Goal: Navigation & Orientation: Find specific page/section

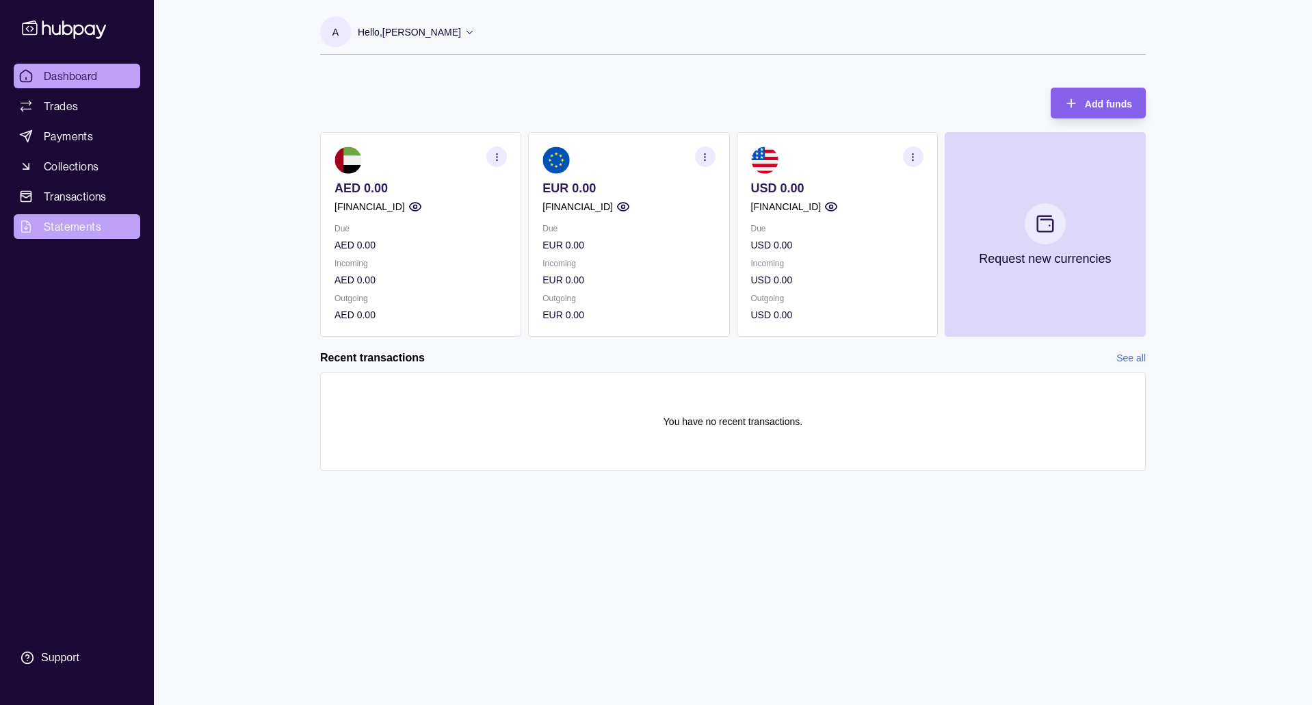
click at [59, 228] on span "Statements" at bounding box center [72, 226] width 57 height 16
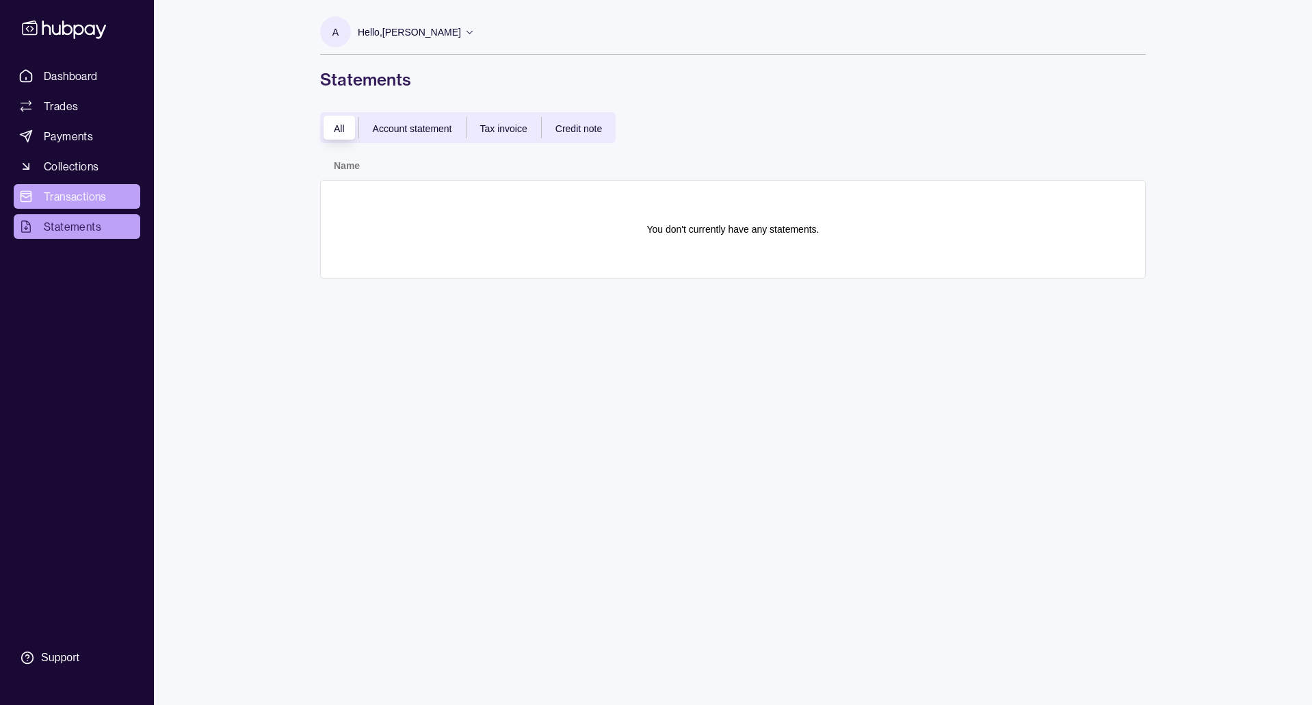
click at [79, 196] on span "Transactions" at bounding box center [75, 196] width 63 height 16
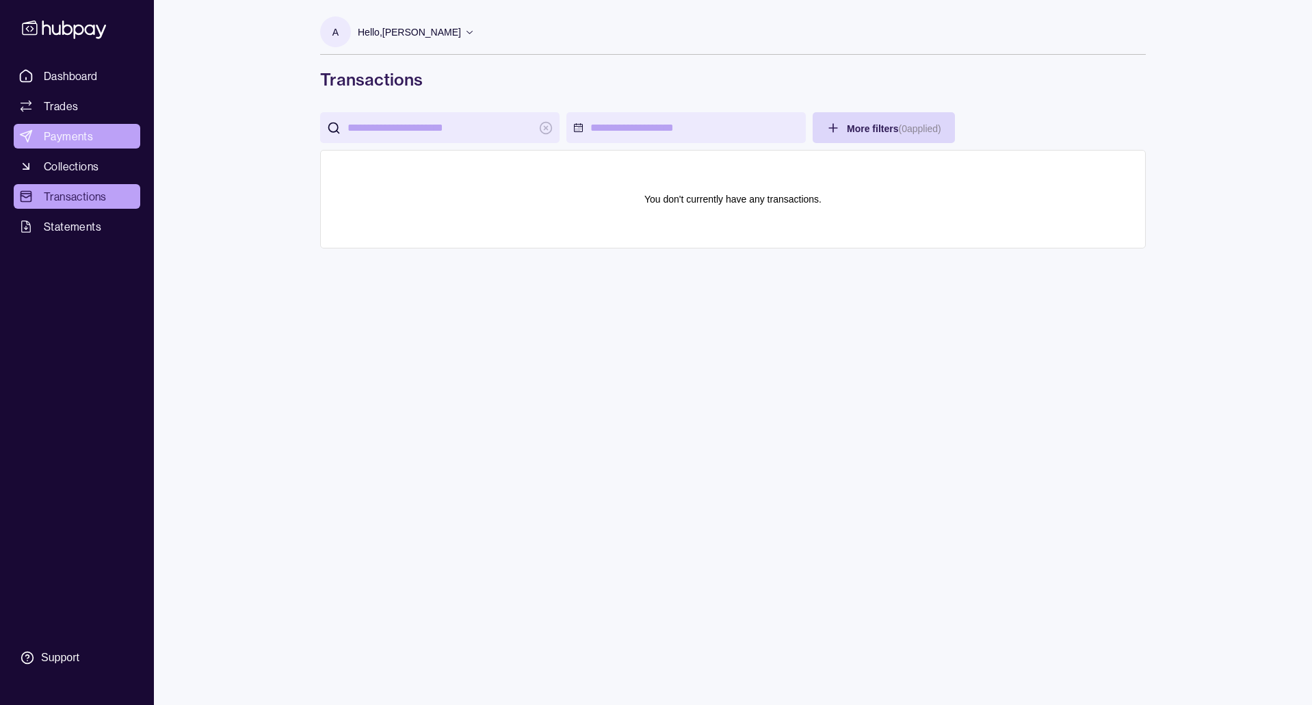
click at [69, 134] on span "Payments" at bounding box center [68, 136] width 49 height 16
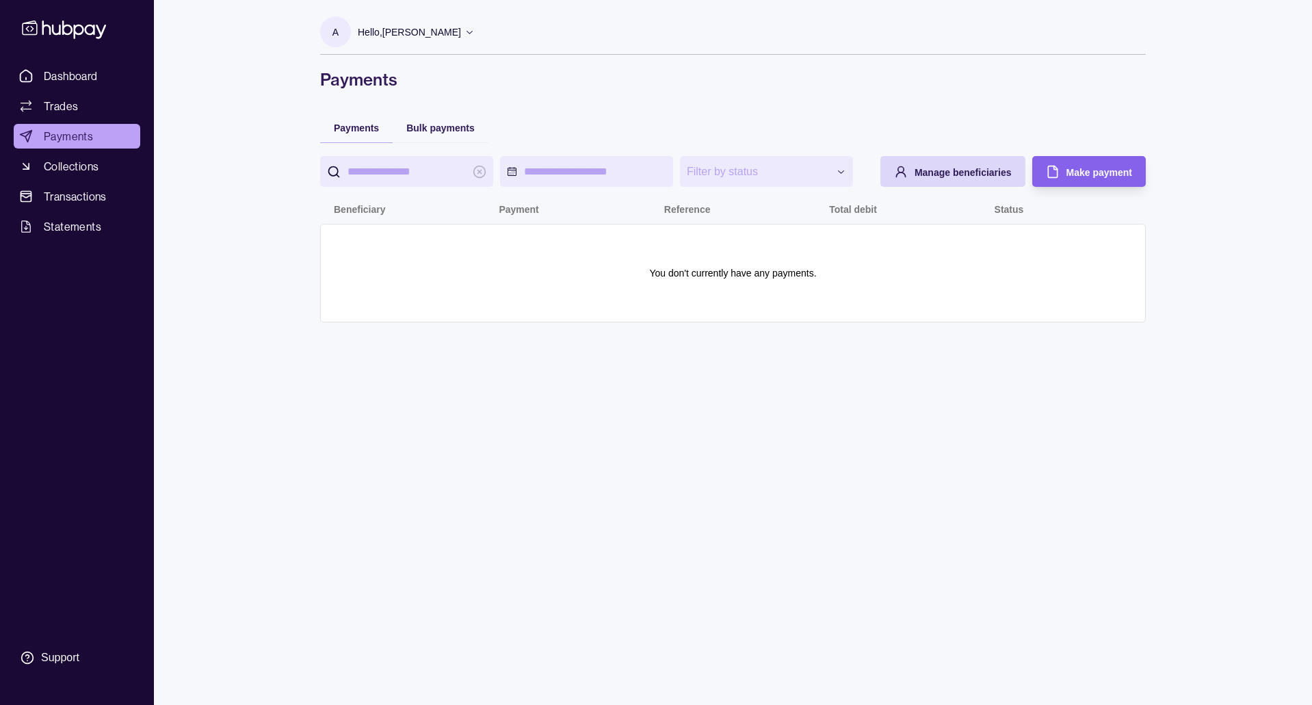
click at [344, 31] on section "A" at bounding box center [335, 31] width 31 height 31
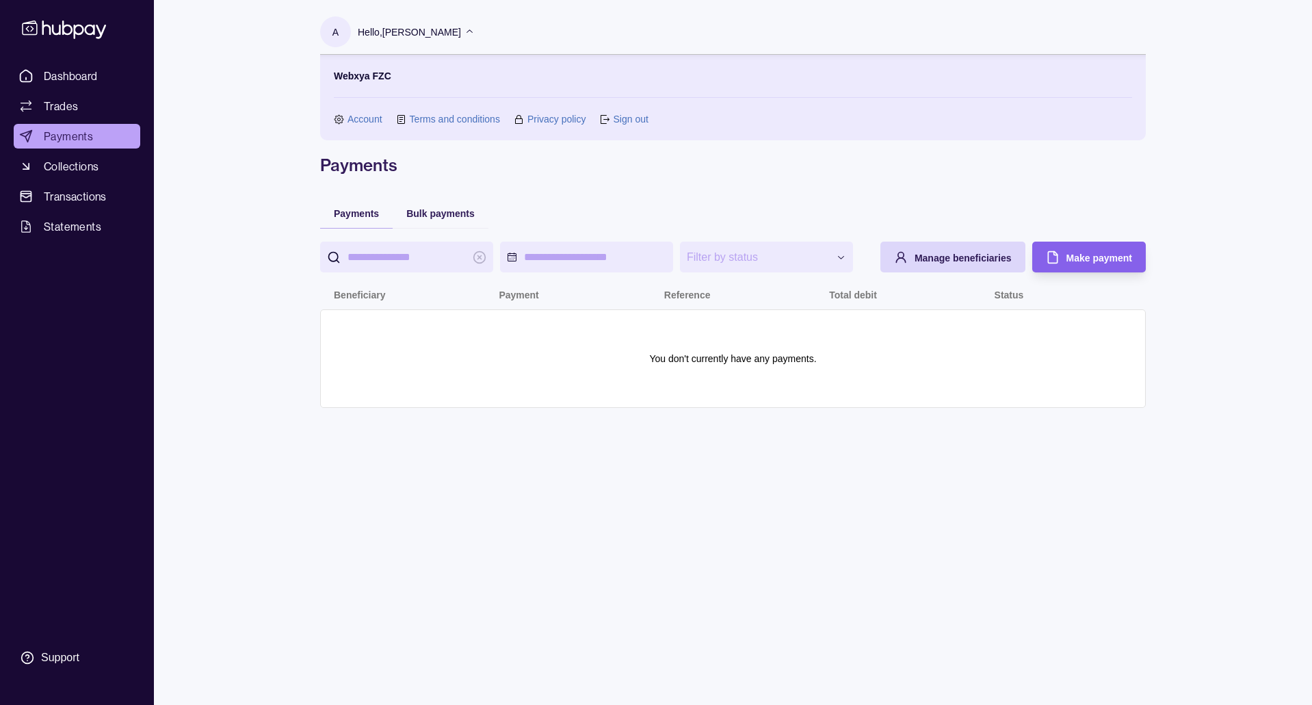
click at [365, 117] on link "Account" at bounding box center [364, 118] width 35 height 15
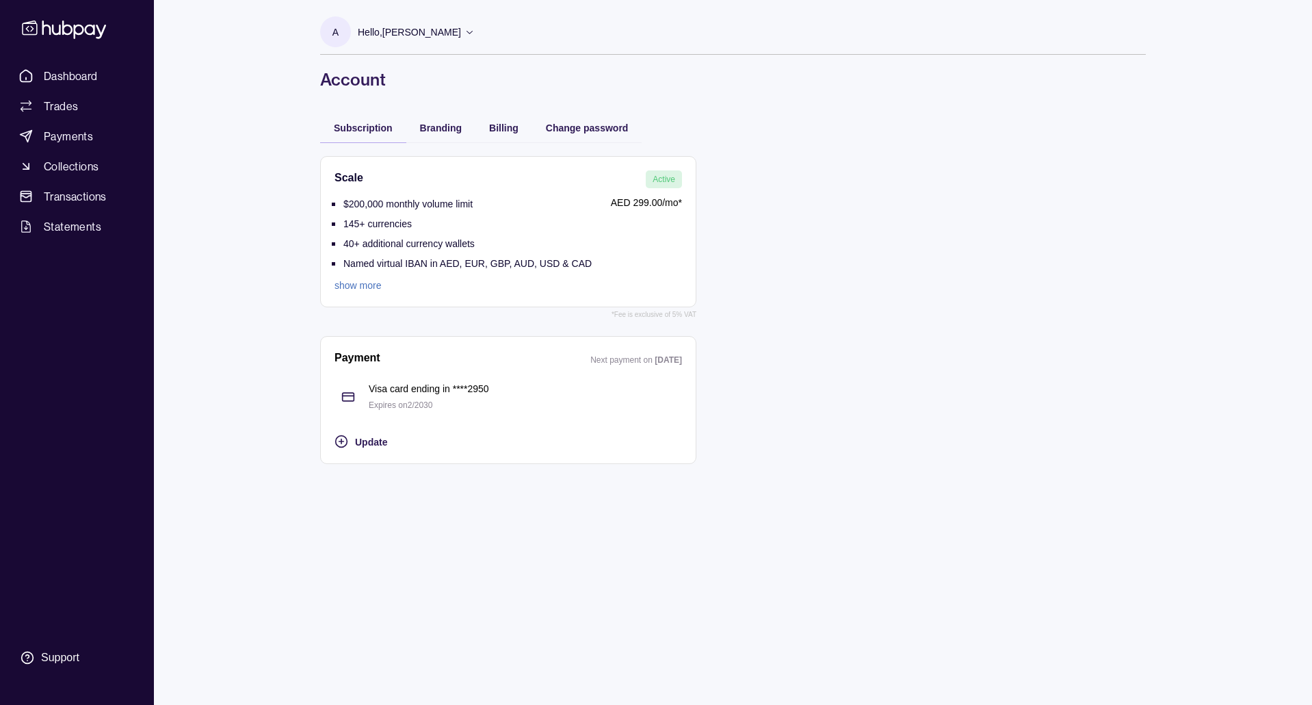
click at [364, 287] on link "show more" at bounding box center [462, 285] width 257 height 15
click at [213, 267] on div "Dashboard Trades Payments Collections Transactions Statements Support A Hello, …" at bounding box center [656, 352] width 1312 height 705
click at [440, 129] on span "Branding" at bounding box center [441, 127] width 42 height 11
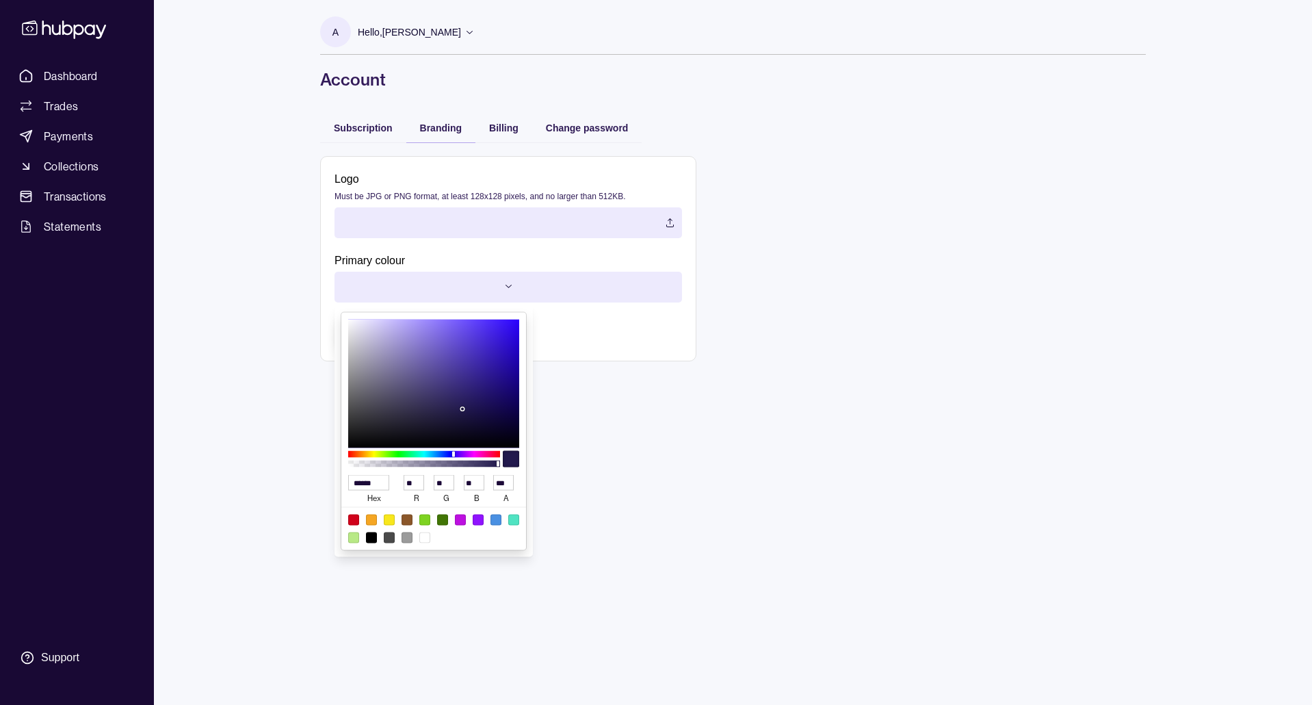
click at [512, 288] on html "Dashboard Trades Payments Collections Transactions Statements Support A Hello, …" at bounding box center [656, 352] width 1312 height 705
click at [237, 316] on html "Dashboard Trades Payments Collections Transactions Statements Support A Hello, …" at bounding box center [656, 352] width 1312 height 705
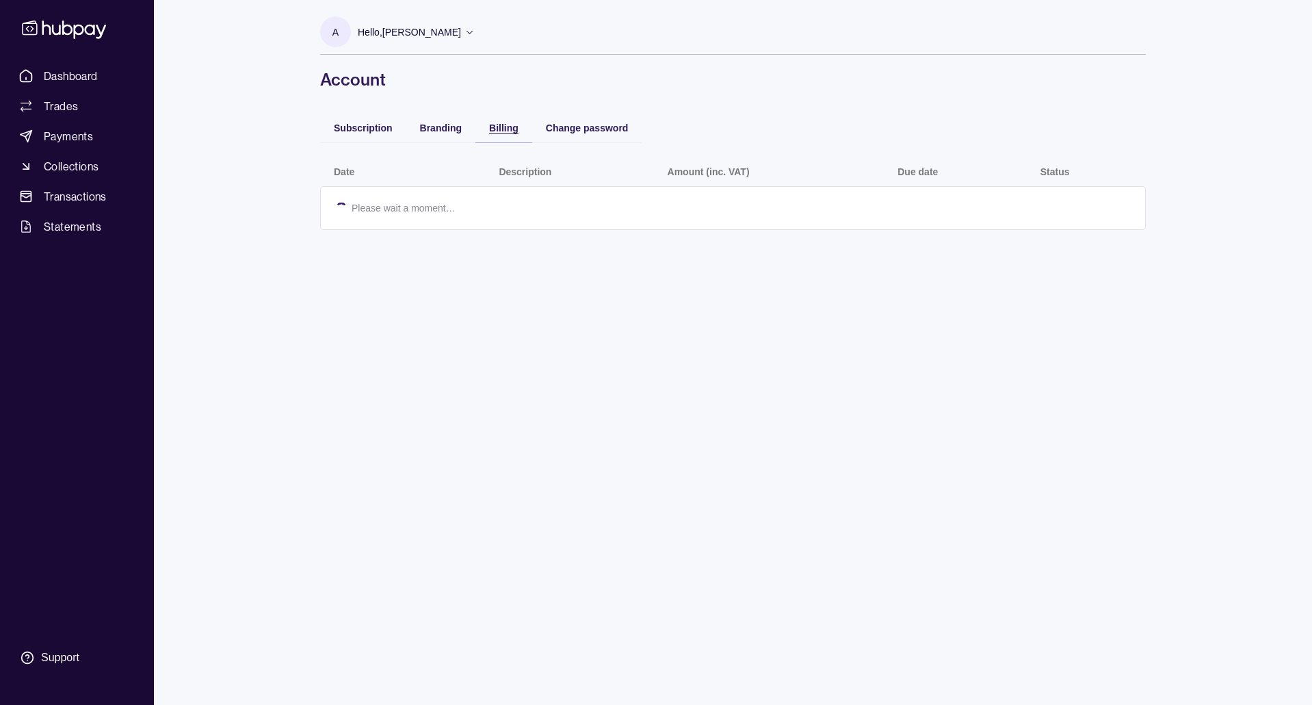
click at [496, 127] on span "Billing" at bounding box center [503, 127] width 29 height 11
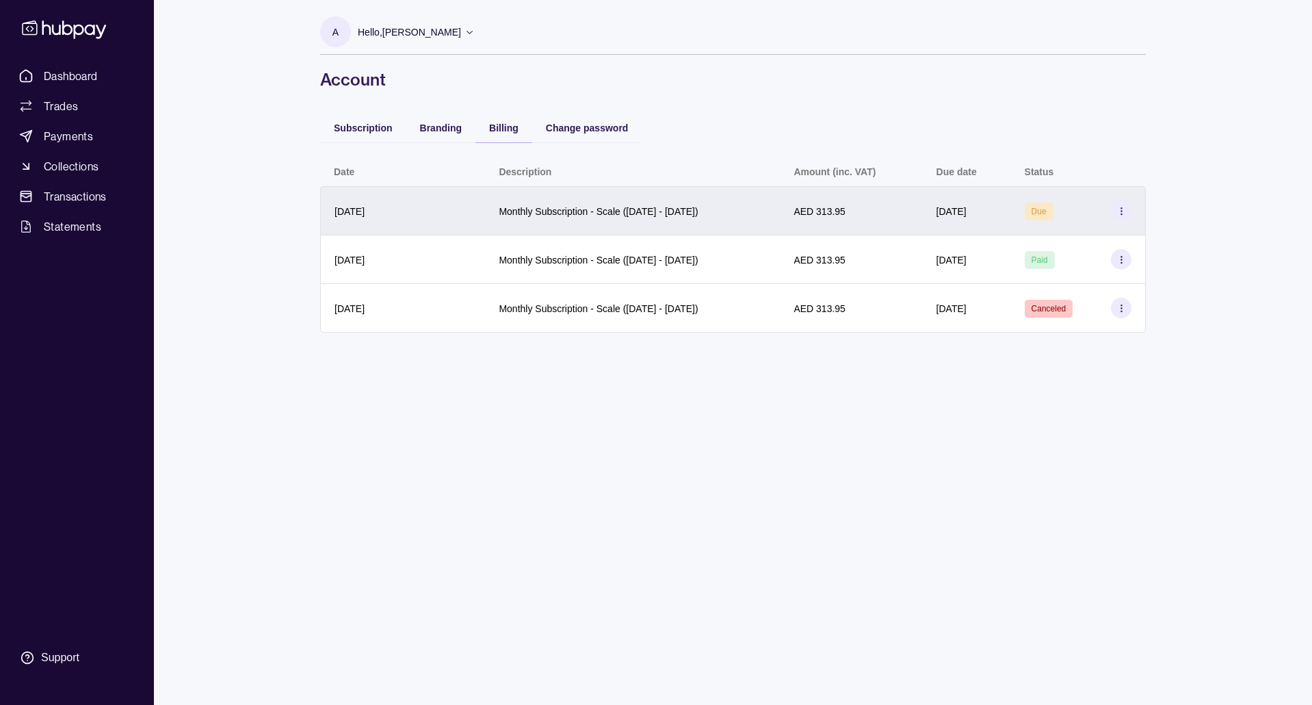
click at [1122, 210] on icon at bounding box center [1121, 211] width 10 height 10
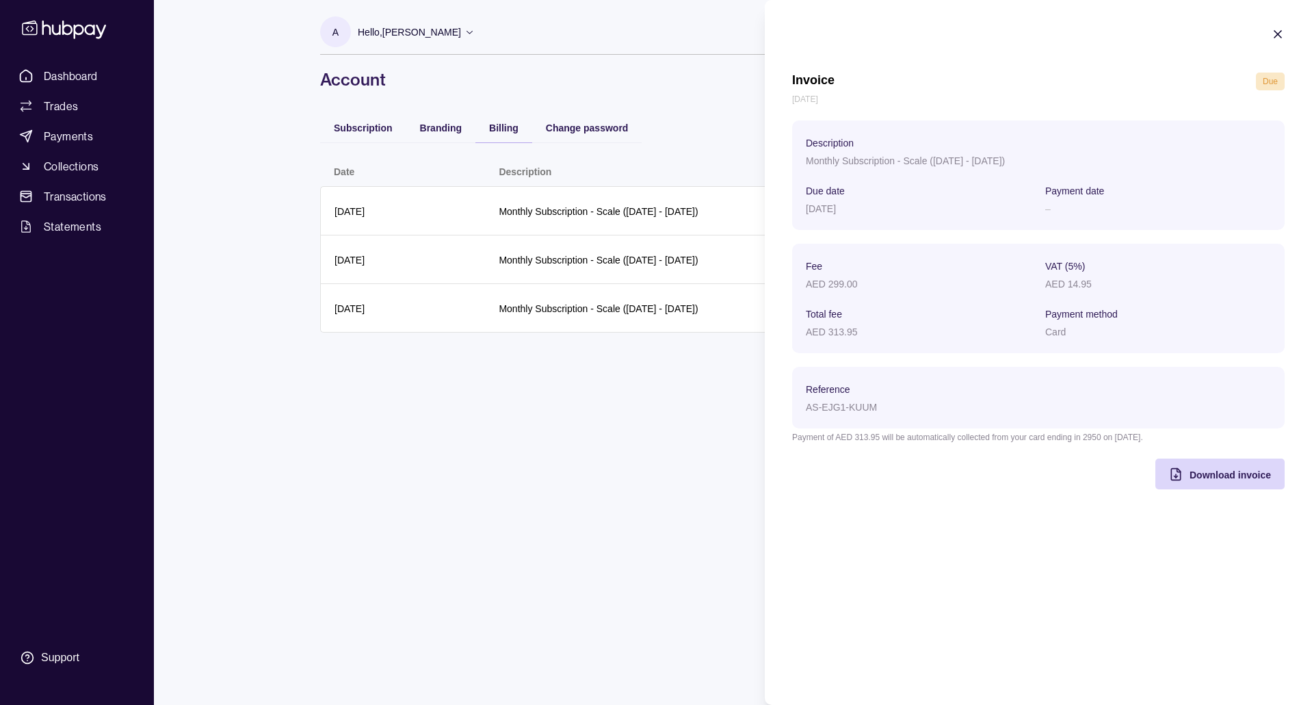
click at [1279, 32] on icon "button" at bounding box center [1277, 34] width 7 height 7
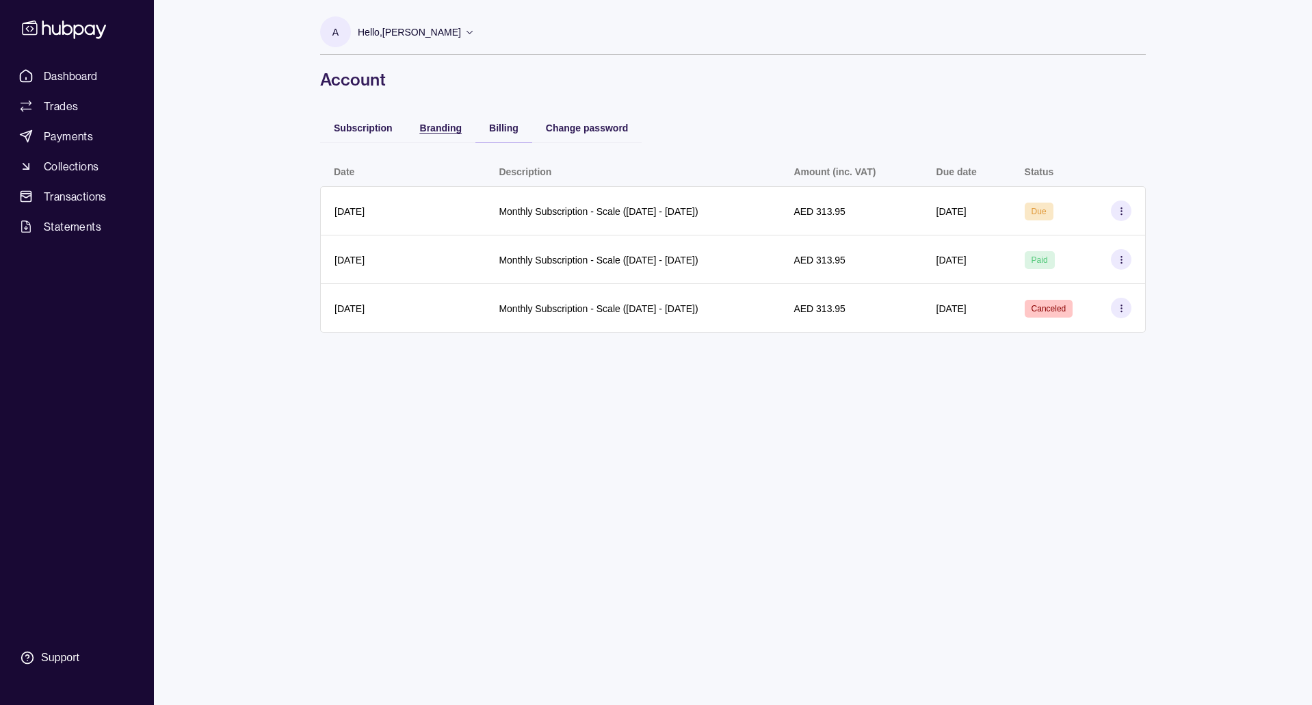
click at [451, 127] on span "Branding" at bounding box center [441, 127] width 42 height 11
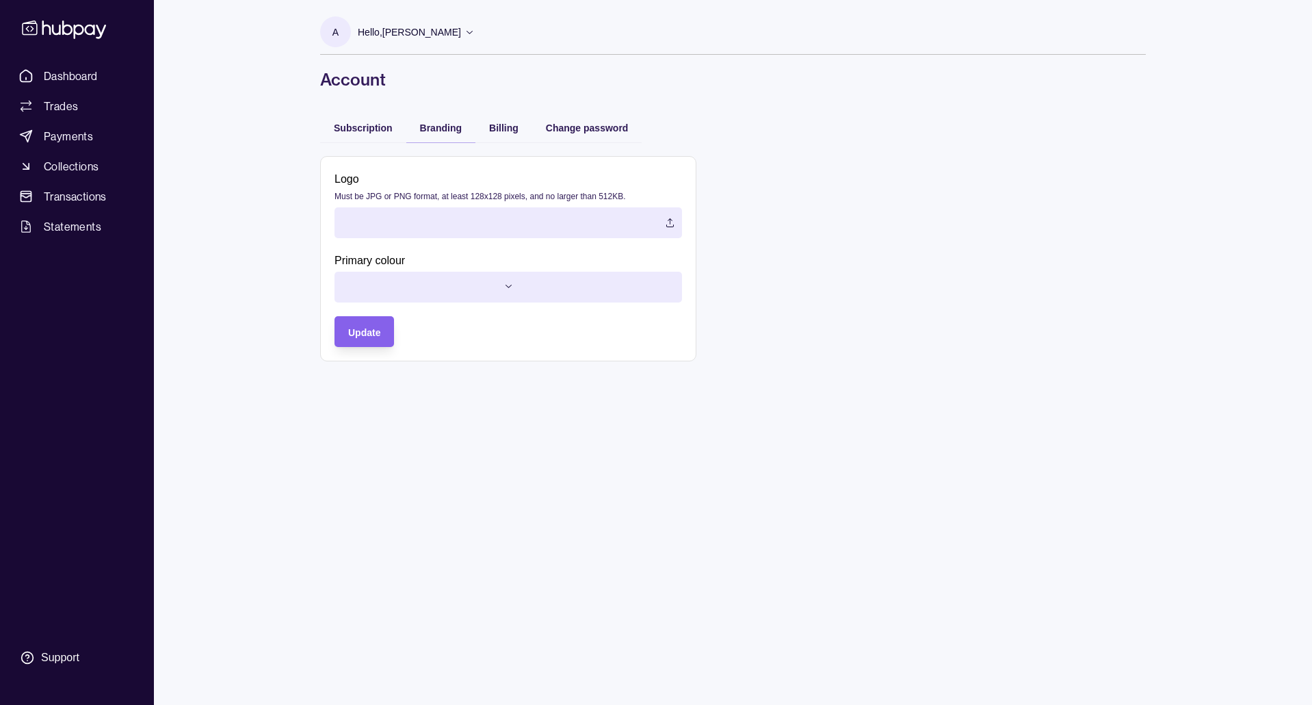
click at [332, 35] on section "A" at bounding box center [335, 31] width 31 height 31
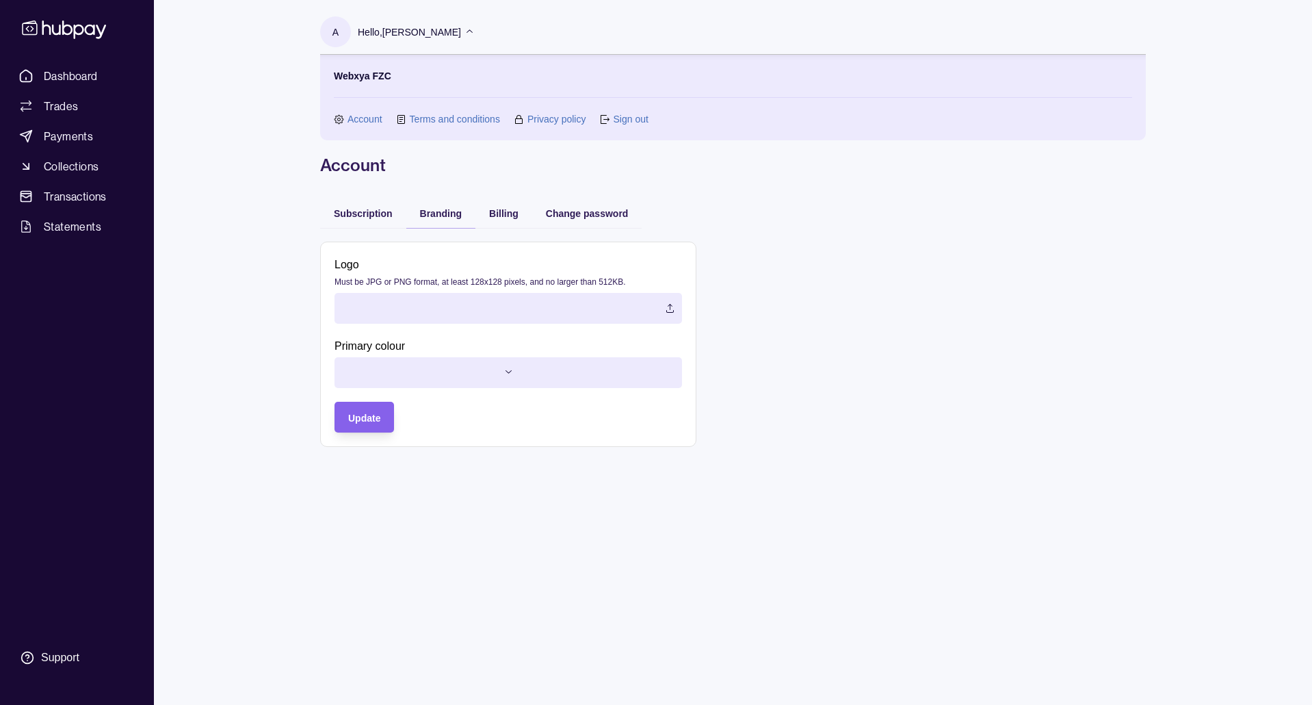
click at [335, 32] on p "A" at bounding box center [335, 32] width 6 height 15
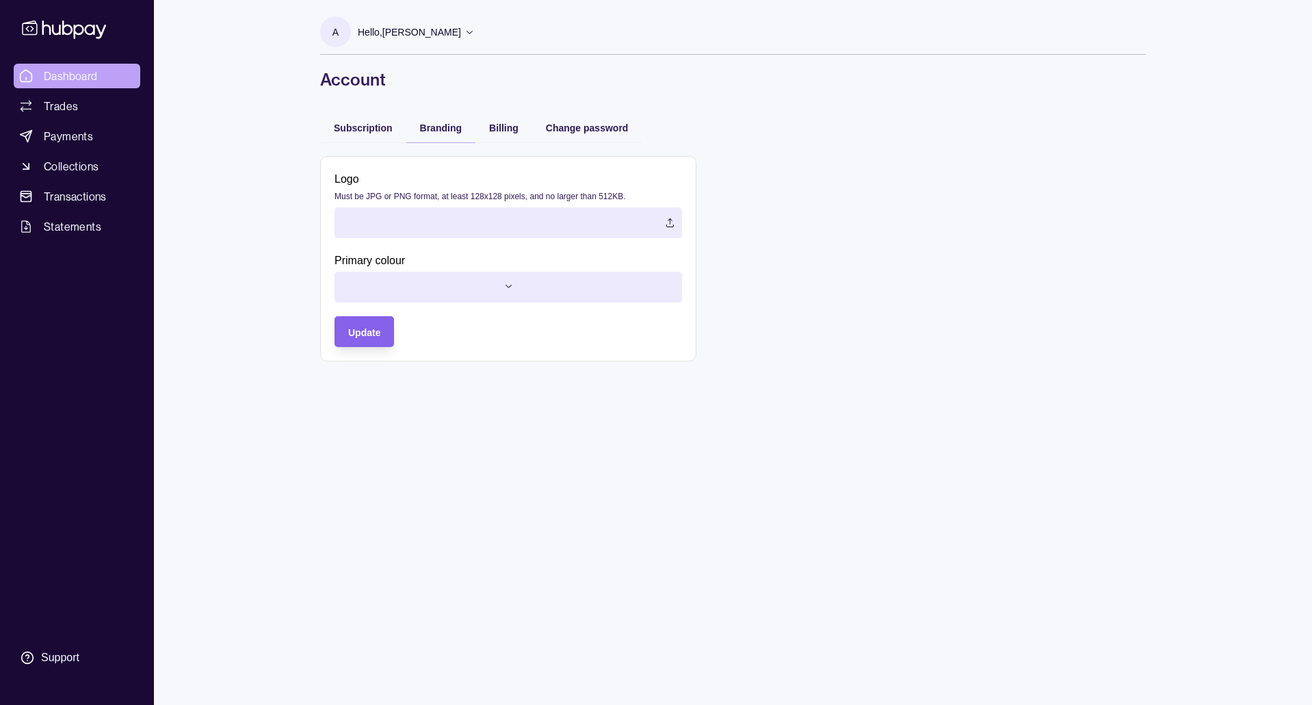
click at [61, 74] on span "Dashboard" at bounding box center [71, 76] width 54 height 16
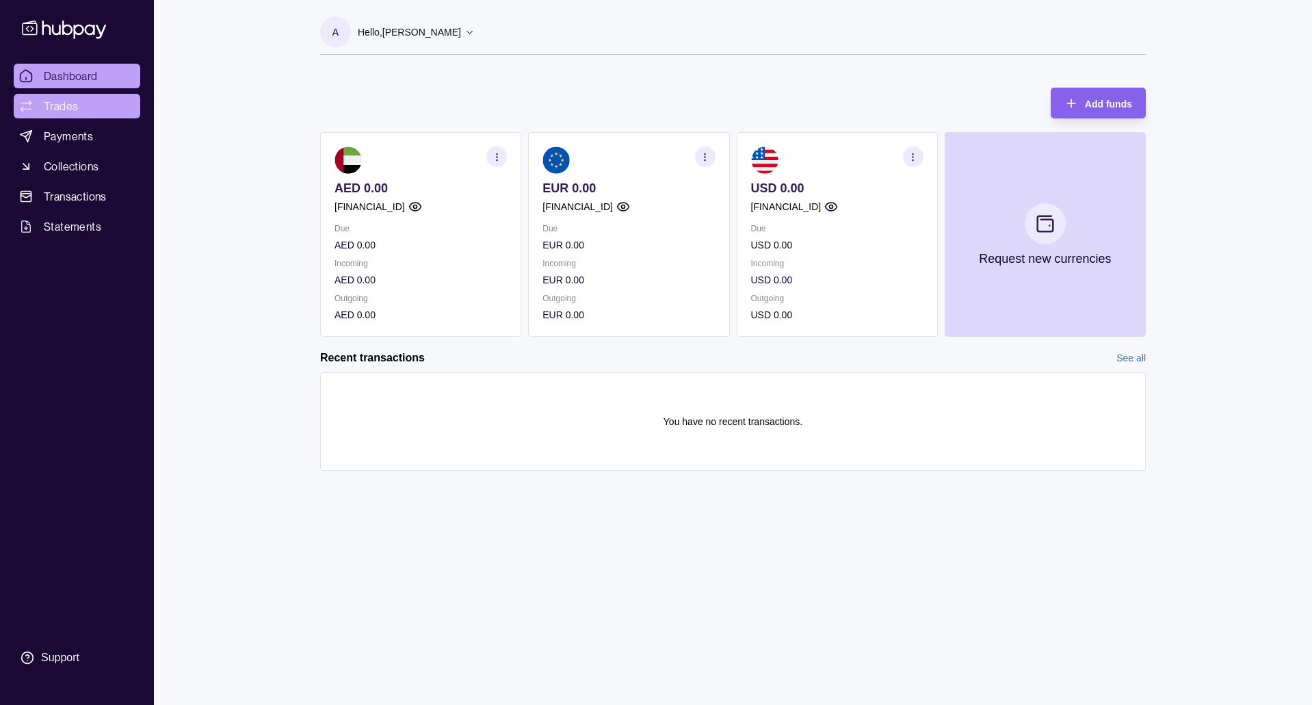
click at [63, 107] on span "Trades" at bounding box center [61, 106] width 34 height 16
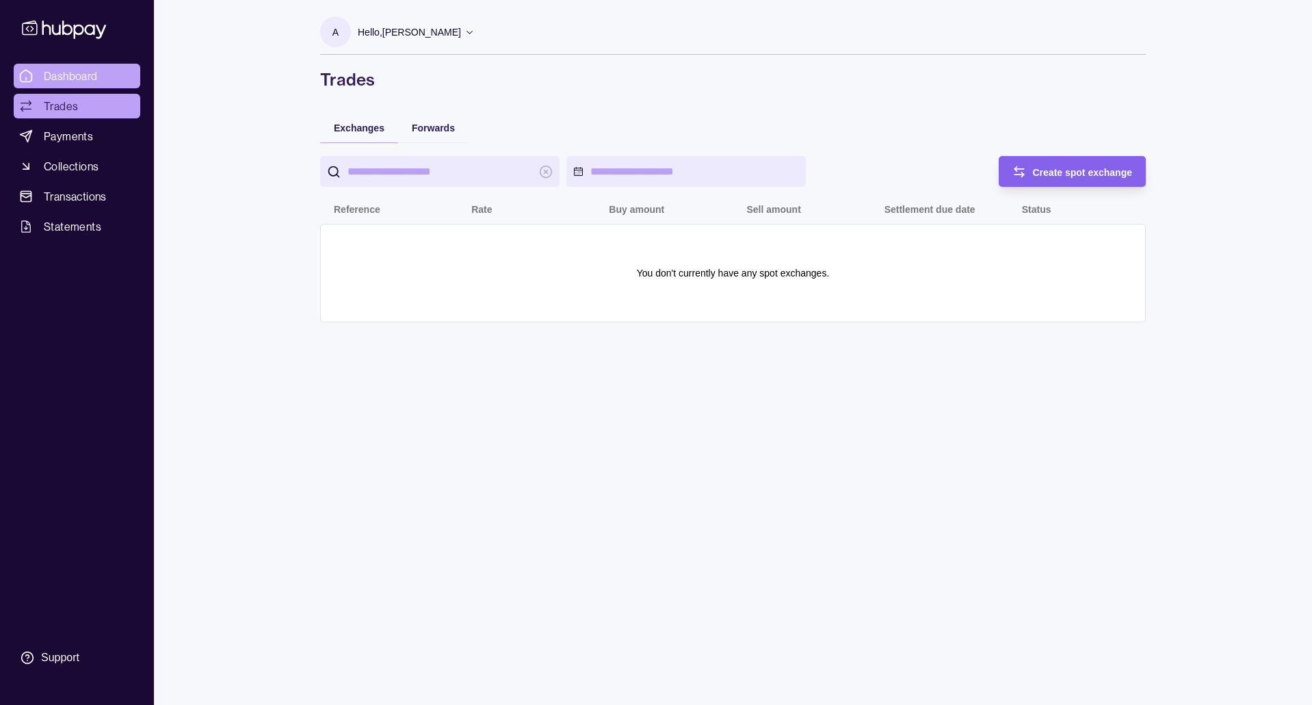
click at [83, 76] on span "Dashboard" at bounding box center [71, 76] width 54 height 16
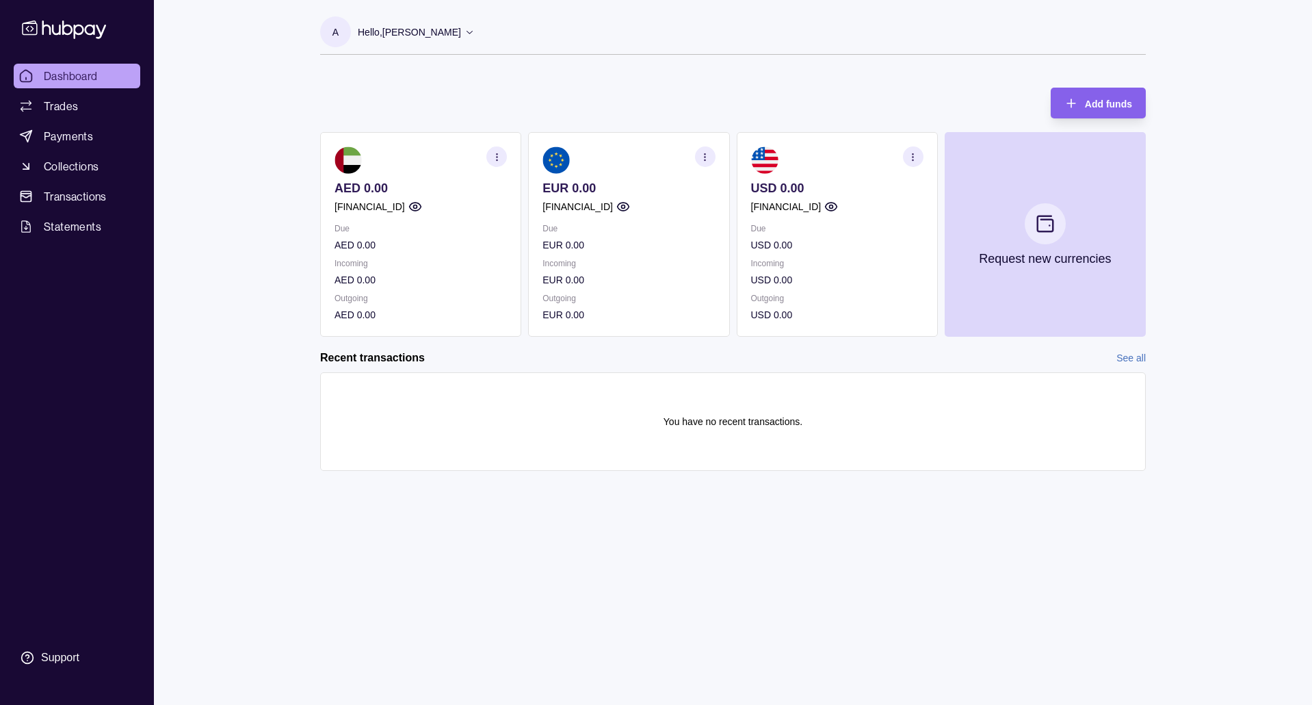
click at [475, 36] on icon at bounding box center [469, 32] width 10 height 10
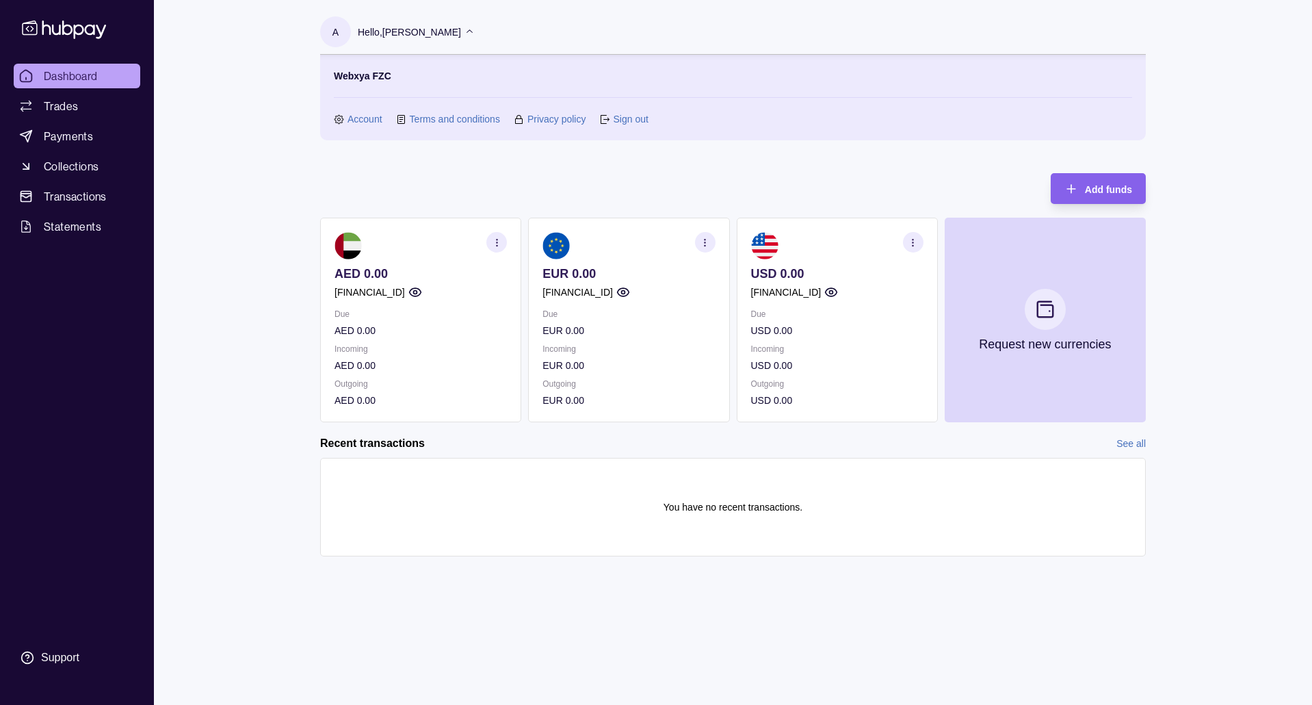
click at [629, 120] on link "Sign out" at bounding box center [630, 118] width 35 height 15
